Goal: Check status: Check status

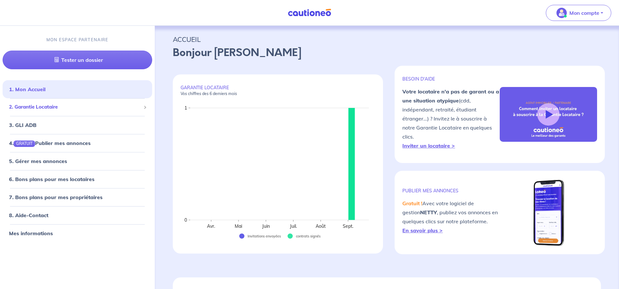
click at [37, 107] on span "2. Garantie Locataire" at bounding box center [75, 106] width 132 height 7
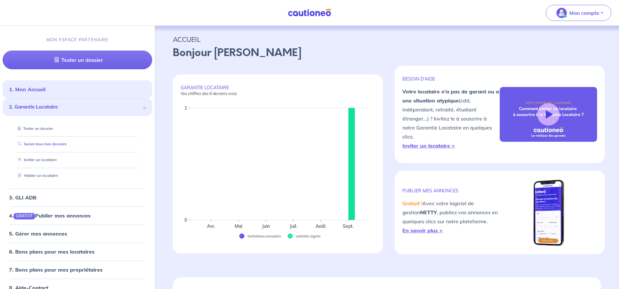
click at [45, 146] on link "Suivre tous mes dossiers" at bounding box center [41, 144] width 52 height 5
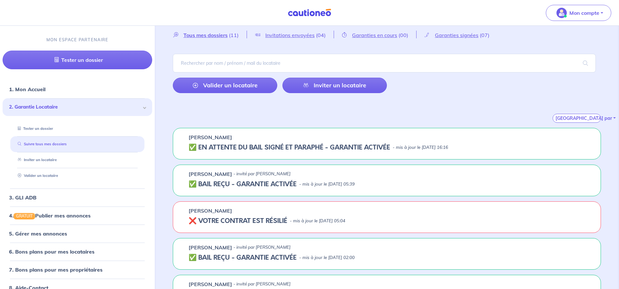
scroll to position [29, 0]
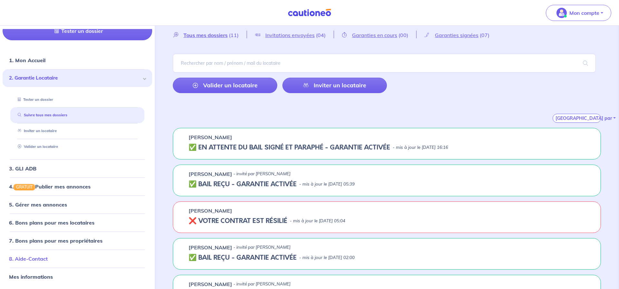
click at [43, 260] on link "8. Aide-Contact" at bounding box center [28, 258] width 39 height 6
click at [603, 12] on button "Mon compte" at bounding box center [577, 13] width 65 height 16
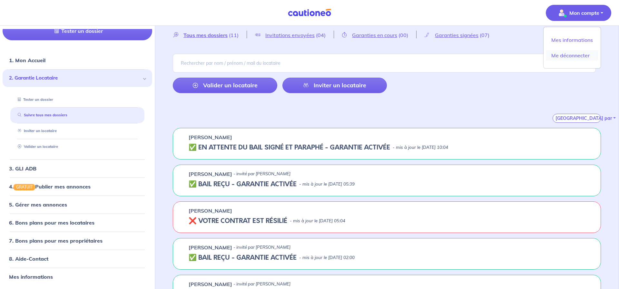
click at [561, 55] on link "Me déconnecter" at bounding box center [572, 55] width 52 height 10
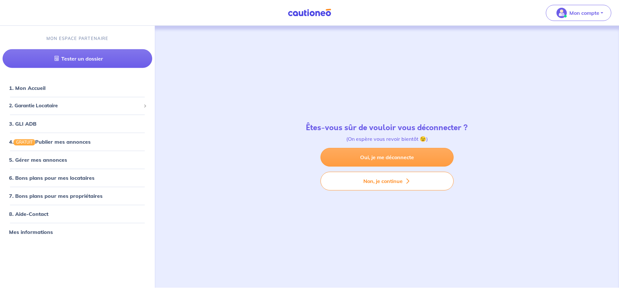
click at [359, 152] on link "Oui, je me déconnecte" at bounding box center [386, 157] width 133 height 19
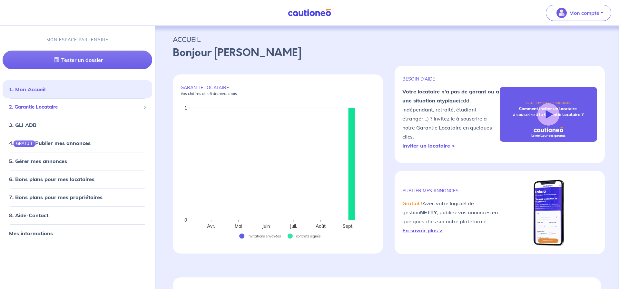
click at [34, 107] on span "2. Garantie Locataire" at bounding box center [75, 106] width 132 height 7
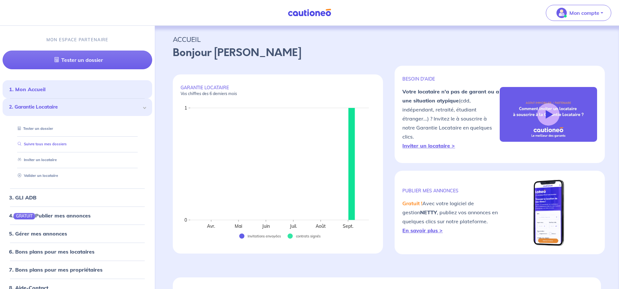
click at [43, 145] on link "Suivre tous mes dossiers" at bounding box center [41, 144] width 52 height 5
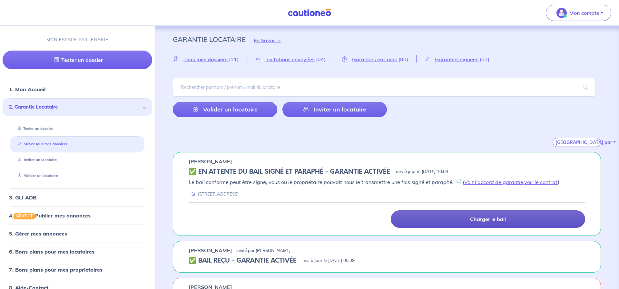
click at [477, 219] on p "Charger le bail" at bounding box center [488, 219] width 36 height 6
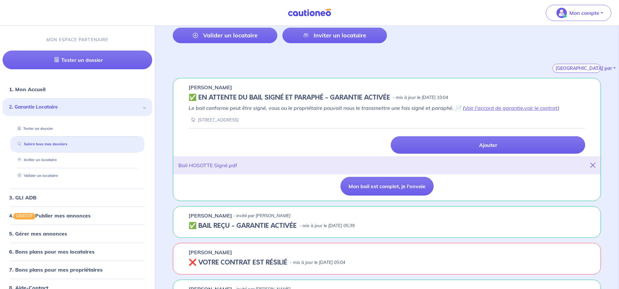
scroll to position [74, 0]
click at [416, 187] on button "Mon bail est complet, je l'envoie" at bounding box center [386, 186] width 93 height 19
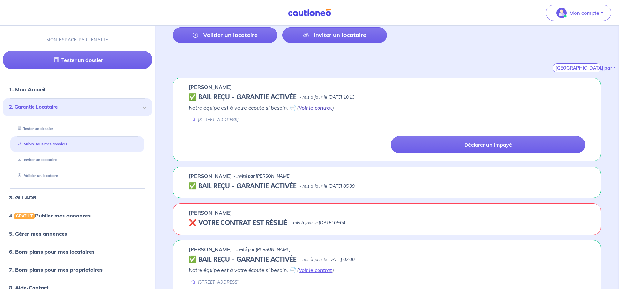
click at [319, 108] on link "Voir le contrat" at bounding box center [315, 107] width 34 height 6
click at [187, 63] on div "[GEOGRAPHIC_DATA] par" at bounding box center [387, 60] width 428 height 24
